Goal: Information Seeking & Learning: Learn about a topic

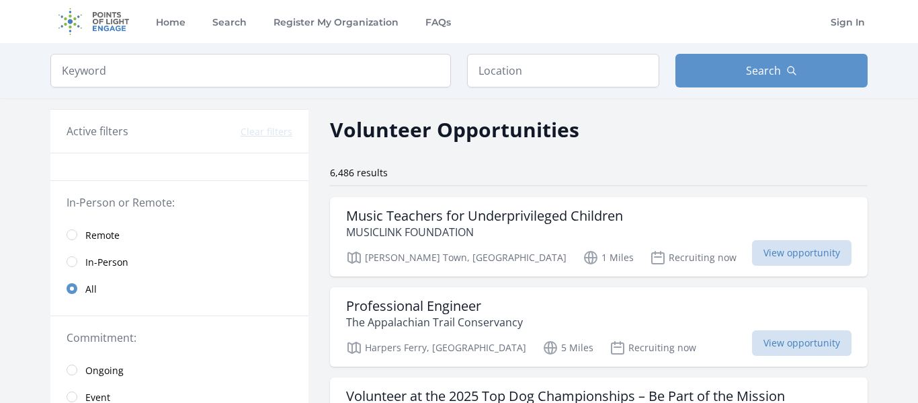
click at [100, 225] on link "Remote" at bounding box center [179, 234] width 258 height 27
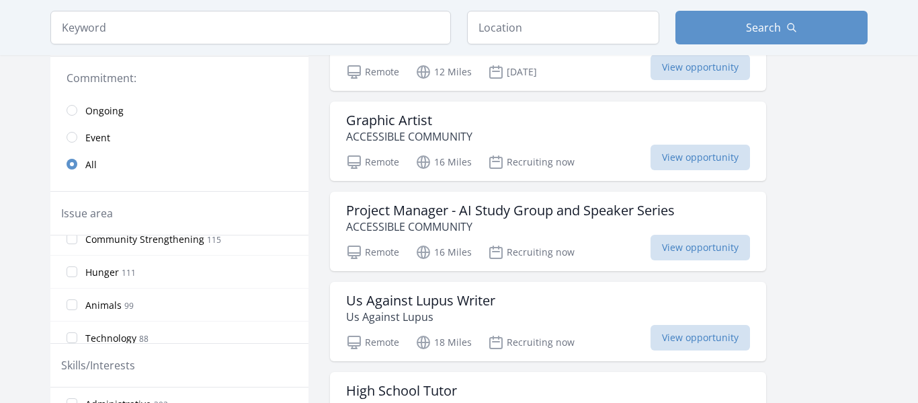
scroll to position [115, 0]
click at [95, 297] on span "Animals" at bounding box center [103, 301] width 36 height 13
click at [77, 297] on input "Animals 99" at bounding box center [72, 301] width 11 height 11
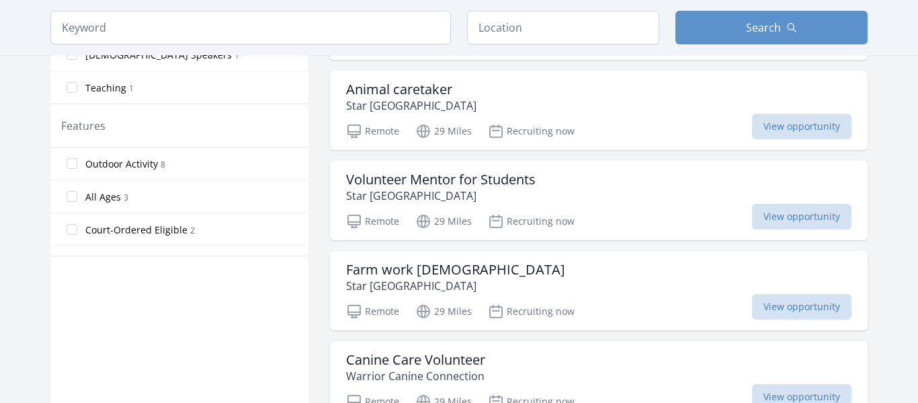
scroll to position [0, 0]
click at [71, 200] on input "All Ages [DEMOGRAPHIC_DATA]" at bounding box center [72, 197] width 11 height 11
